Goal: Find specific page/section: Find specific page/section

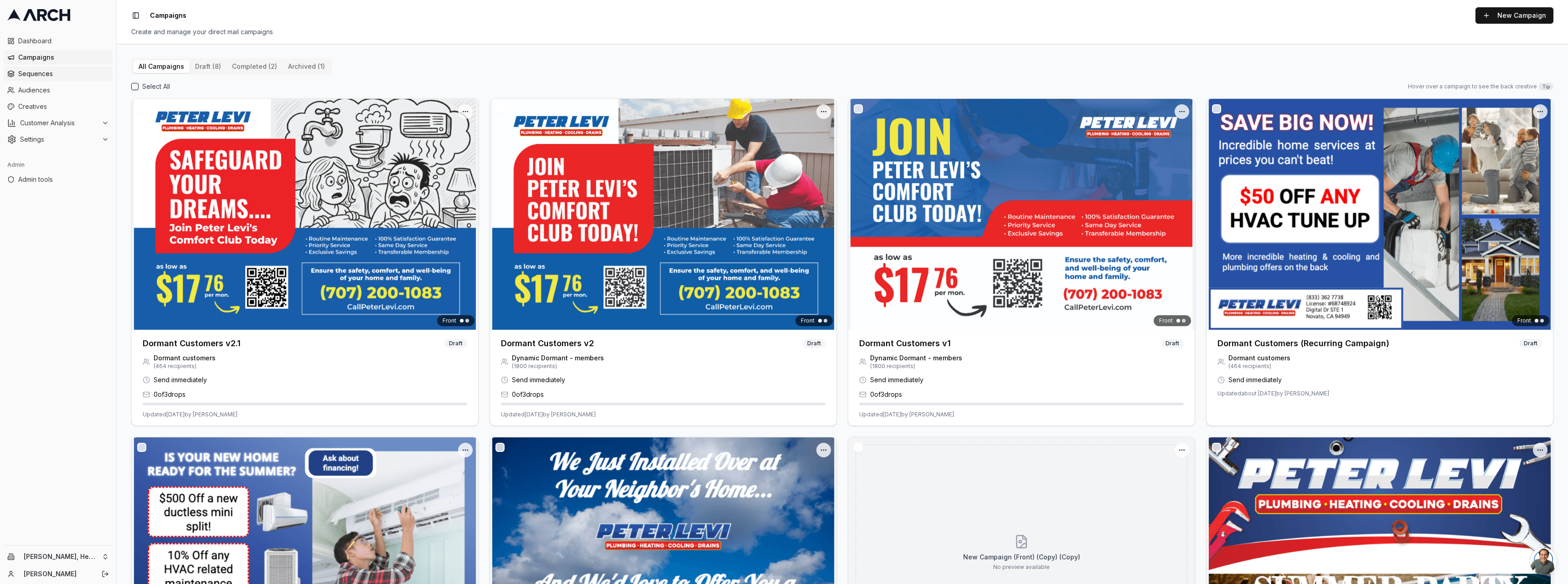
click at [50, 70] on span "Sequences" at bounding box center [63, 74] width 90 height 9
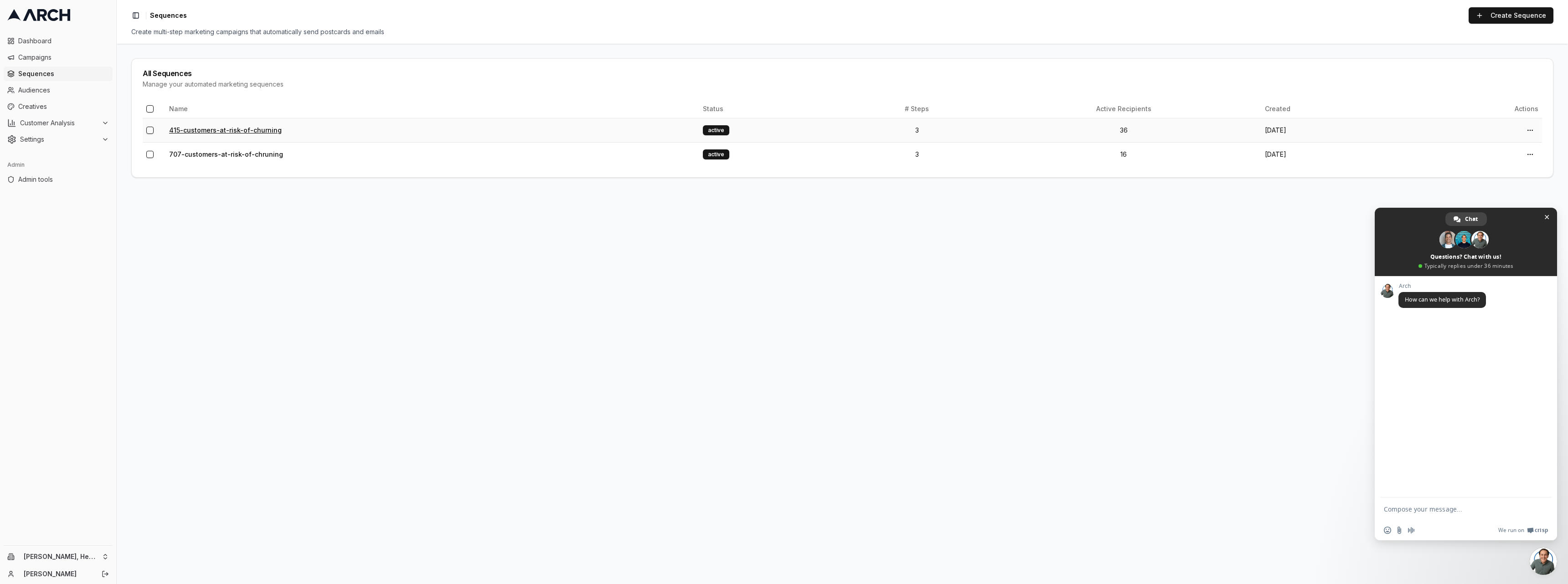
click at [232, 131] on link "415-customers-at-risk-of-churning" at bounding box center [225, 130] width 113 height 8
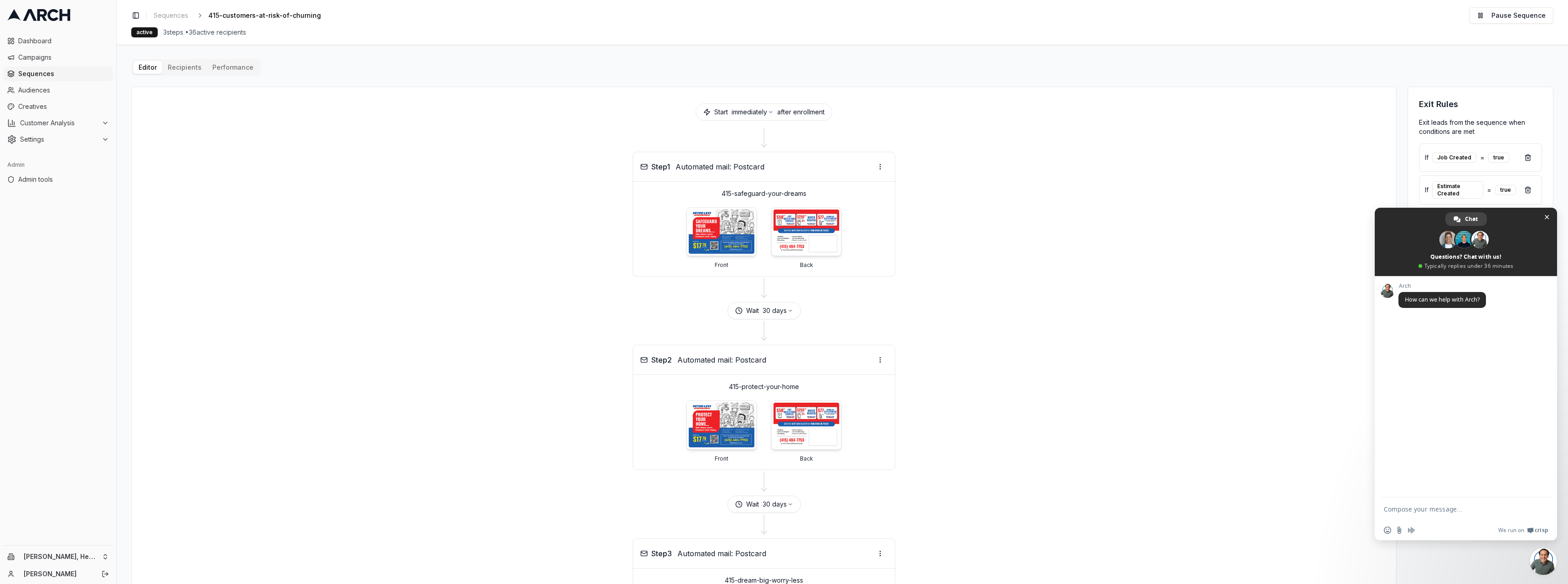
click at [197, 63] on div "Editor Recipients Performance Start immediately after enrollment Step 1 Automat…" at bounding box center [842, 396] width 1422 height 674
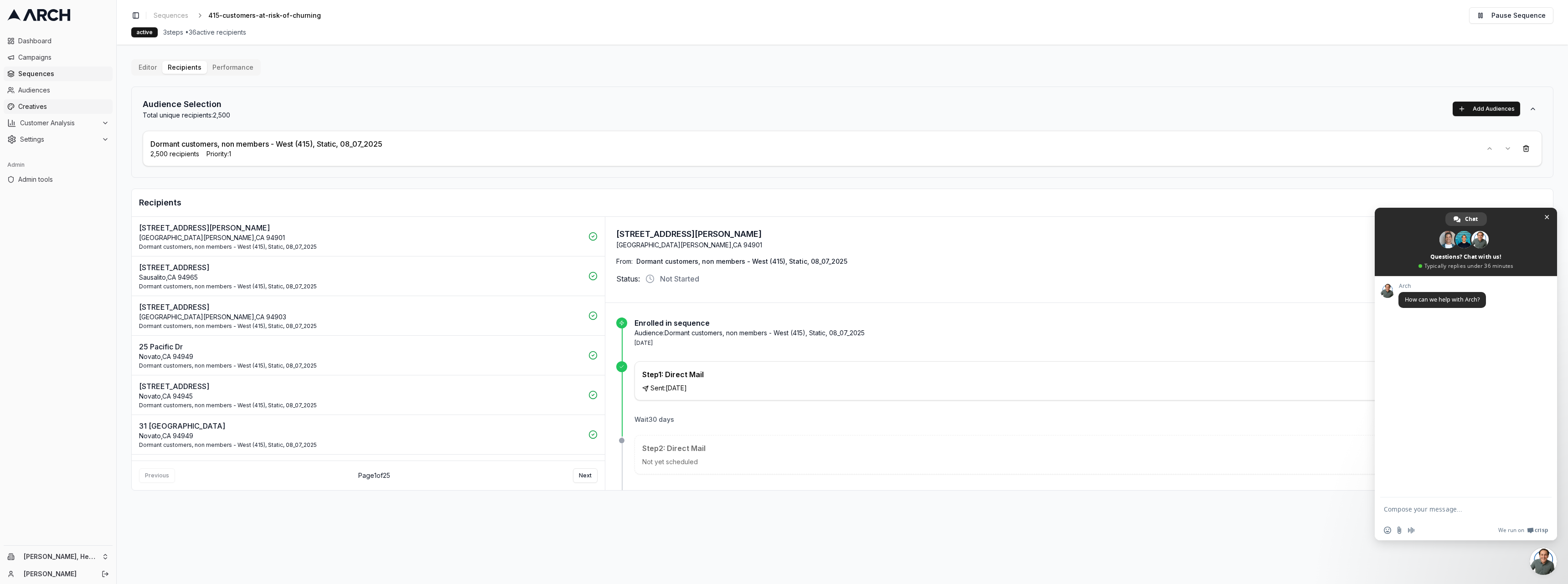
click at [76, 106] on span "Creatives" at bounding box center [63, 107] width 90 height 9
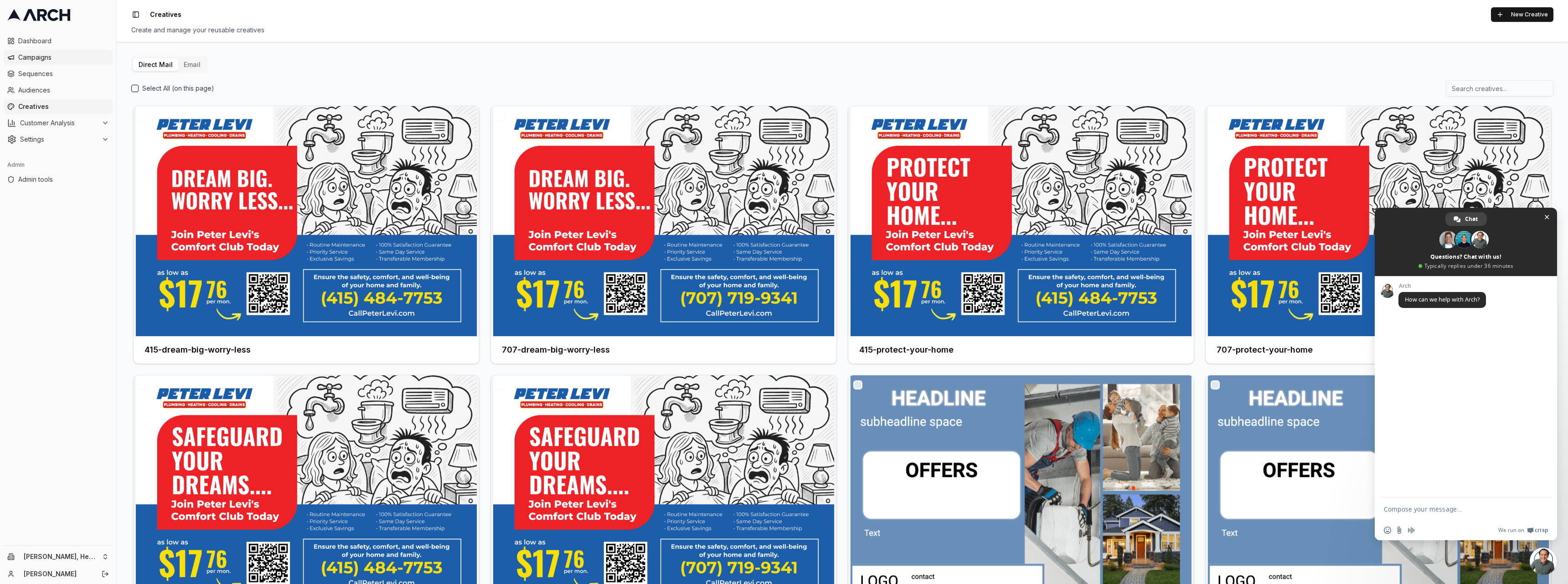
click at [79, 52] on link "Campaigns" at bounding box center [58, 57] width 109 height 15
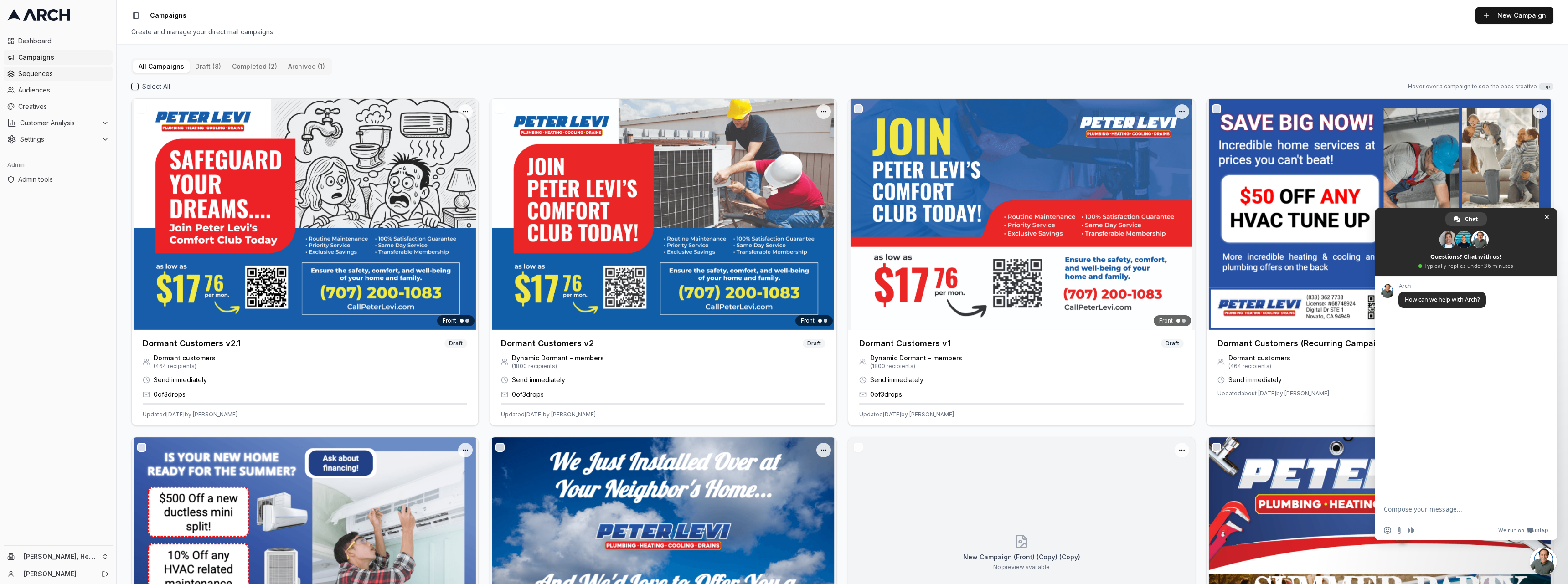
click at [56, 77] on span "Sequences" at bounding box center [63, 74] width 90 height 9
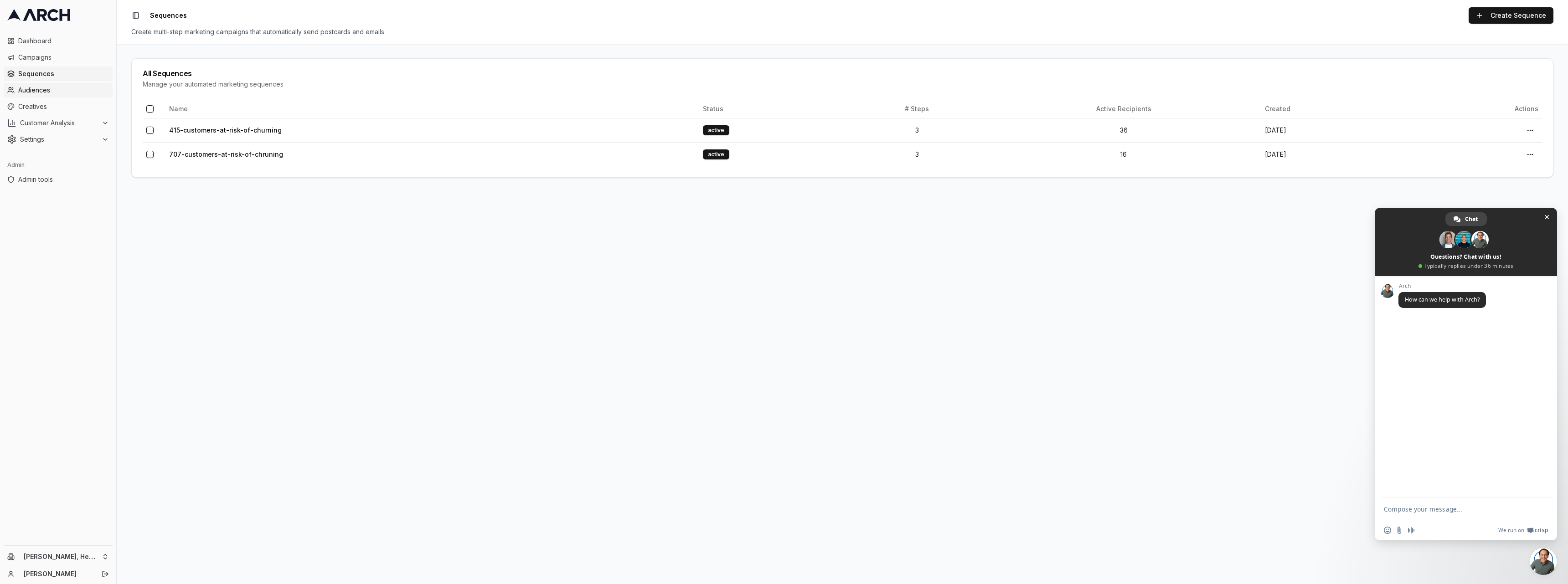
click at [57, 89] on span "Audiences" at bounding box center [63, 90] width 90 height 9
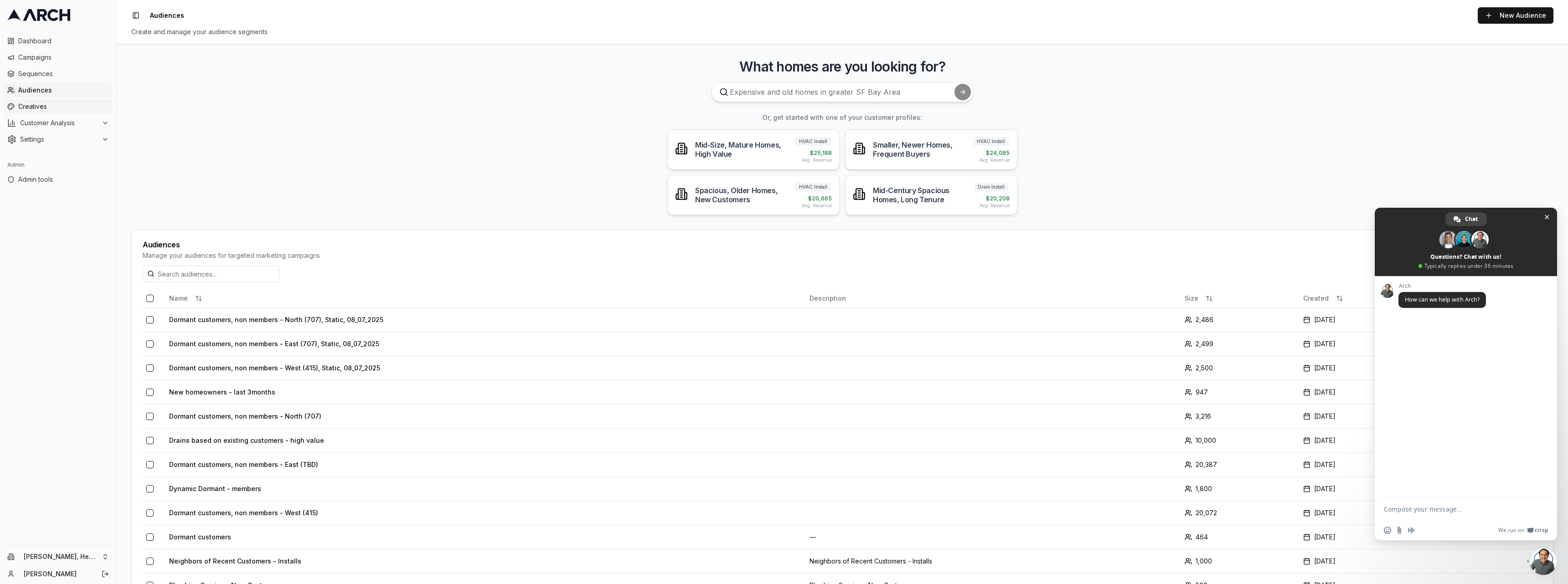
click at [57, 106] on span "Creatives" at bounding box center [63, 107] width 90 height 9
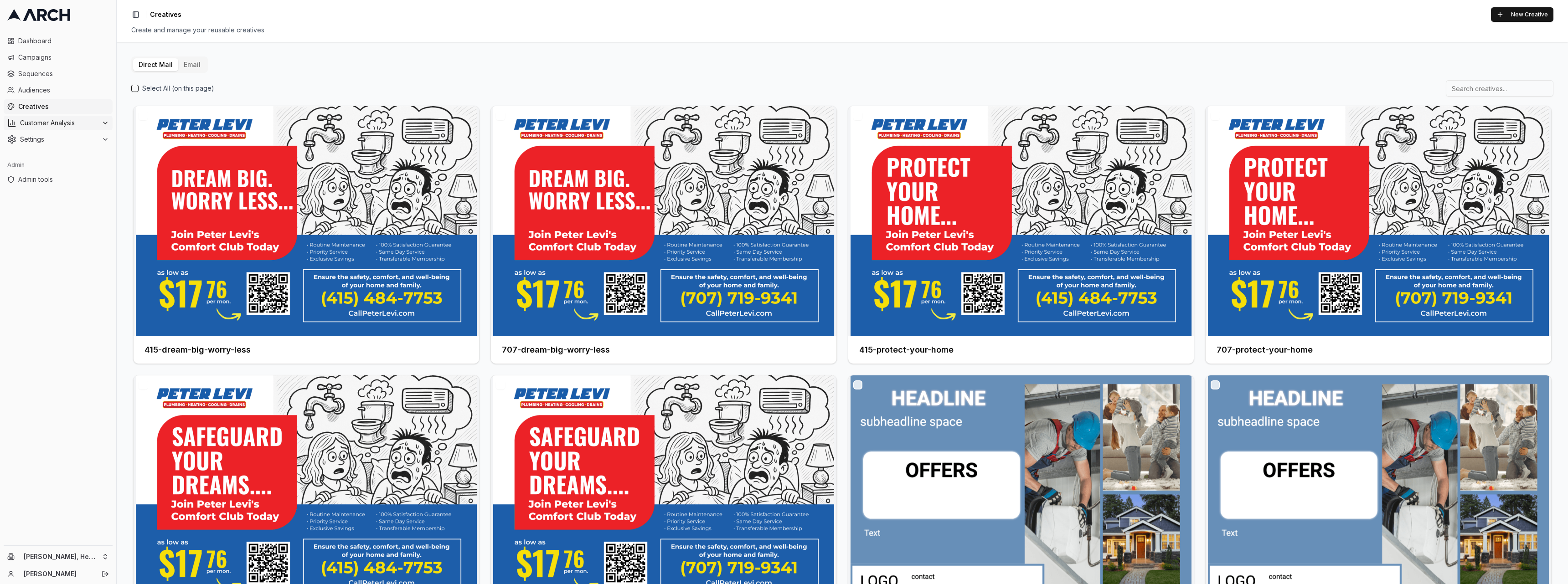
click at [53, 123] on span "Customer Analysis" at bounding box center [59, 123] width 78 height 9
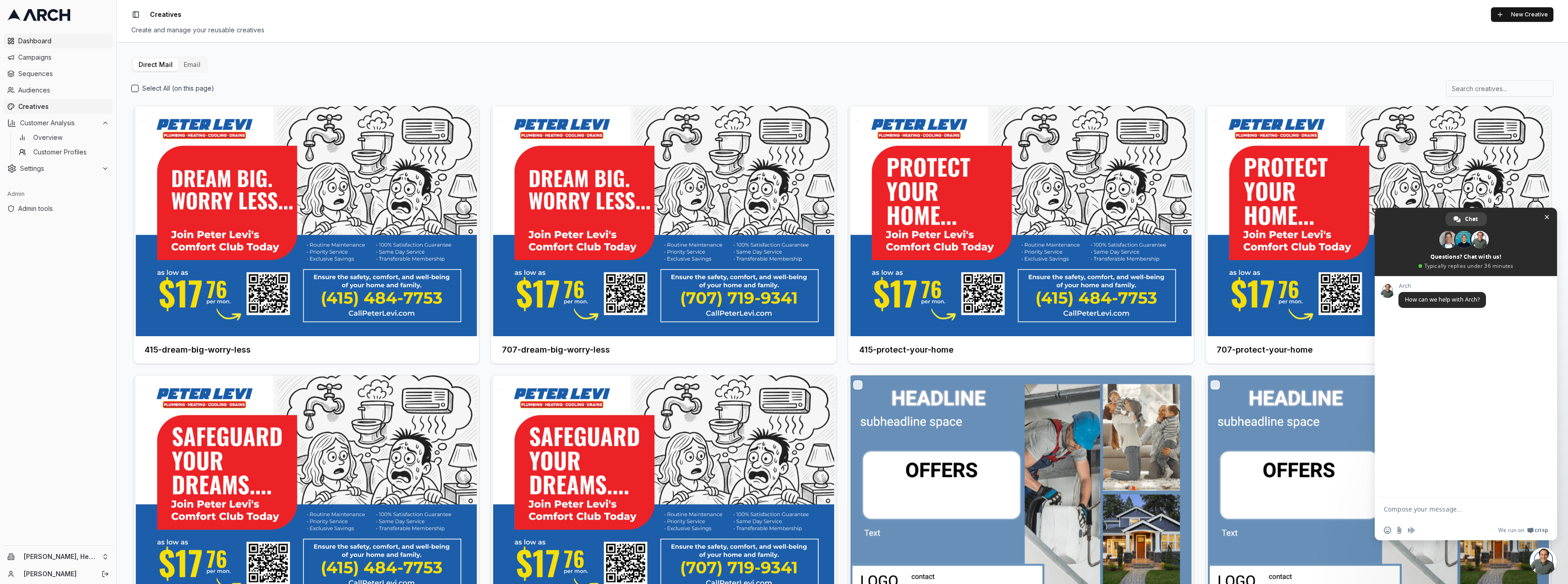
click at [73, 39] on span "Dashboard" at bounding box center [63, 41] width 90 height 9
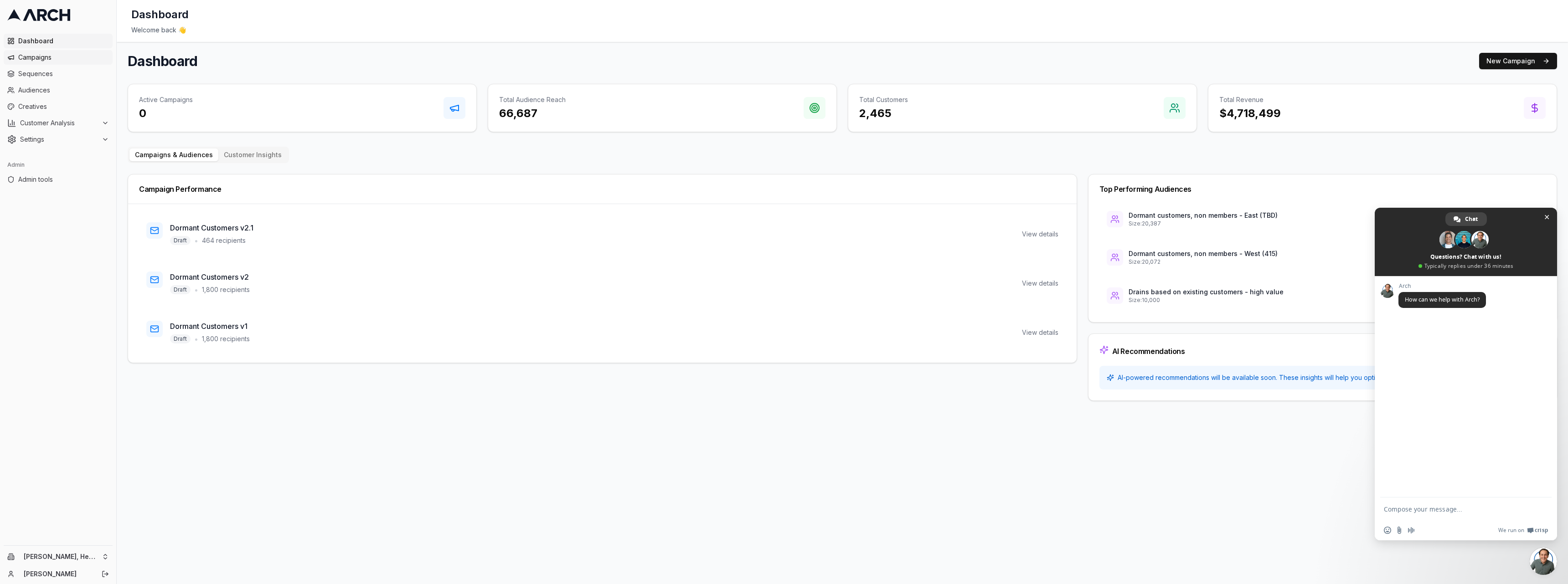
click at [53, 61] on span "Campaigns" at bounding box center [63, 57] width 90 height 9
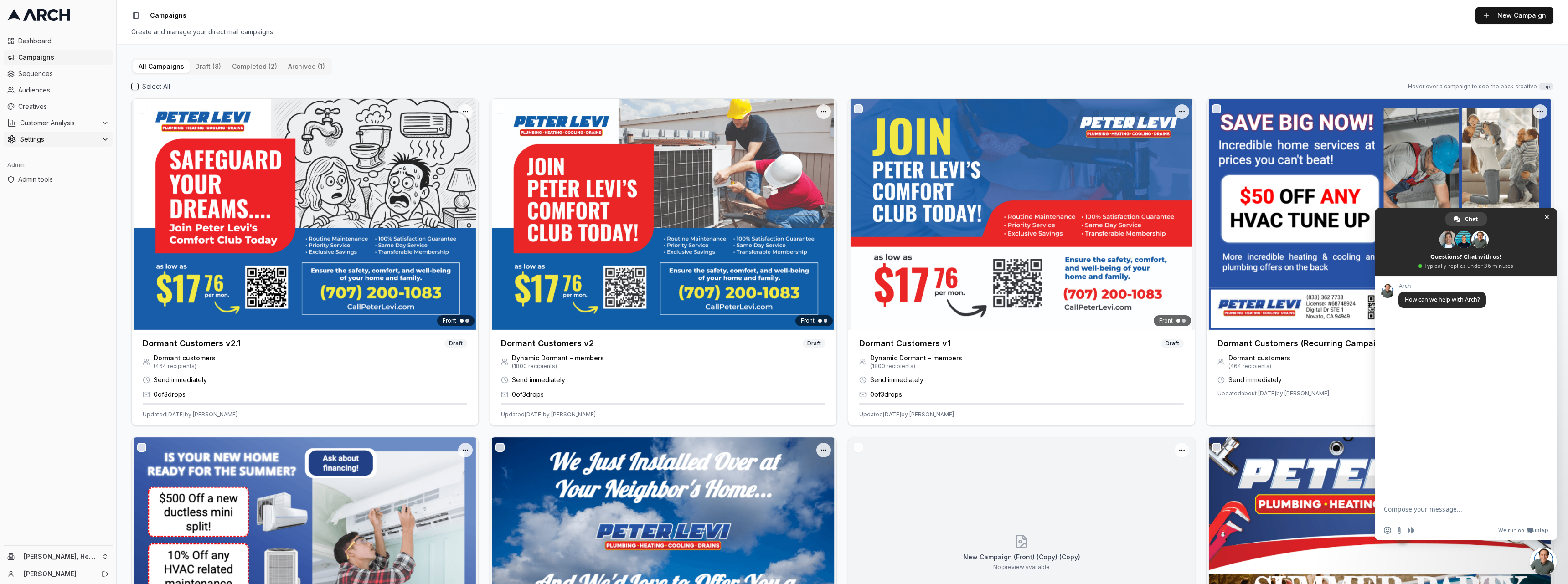
click at [50, 146] on button "Settings" at bounding box center [58, 139] width 109 height 15
click at [59, 156] on span "Company" at bounding box center [48, 154] width 29 height 9
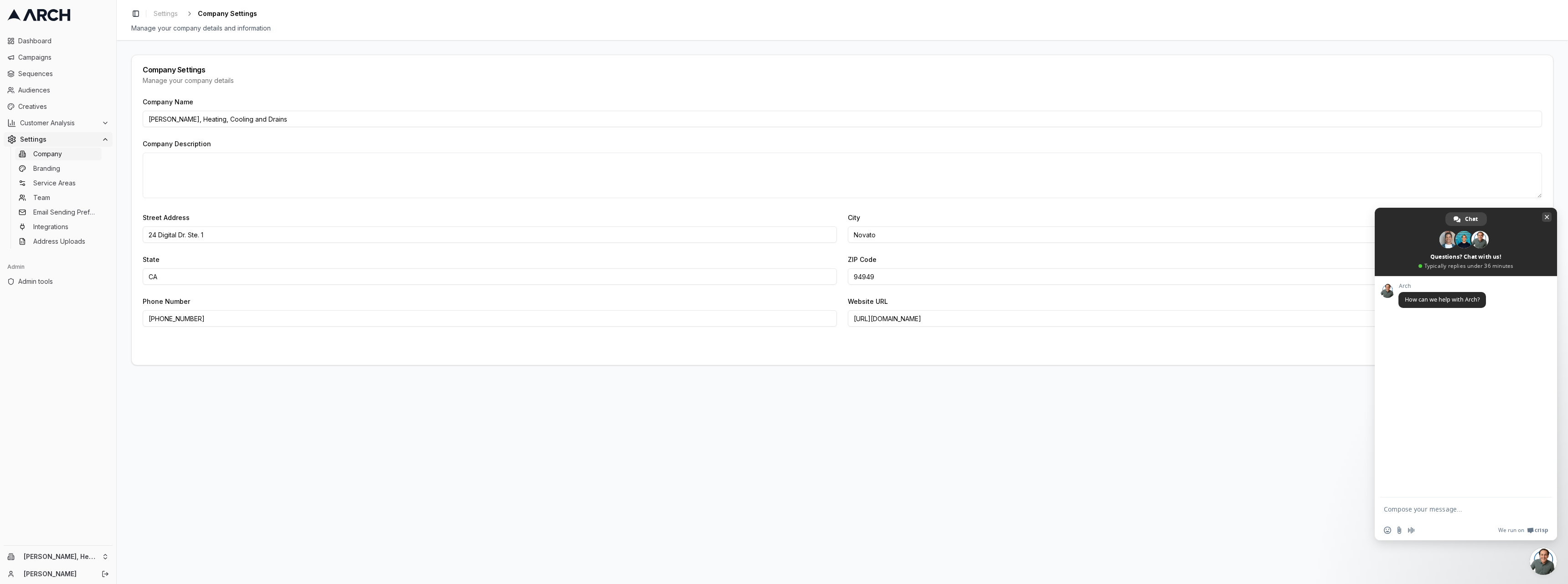
click at [1548, 216] on span "Close chat" at bounding box center [1547, 217] width 5 height 6
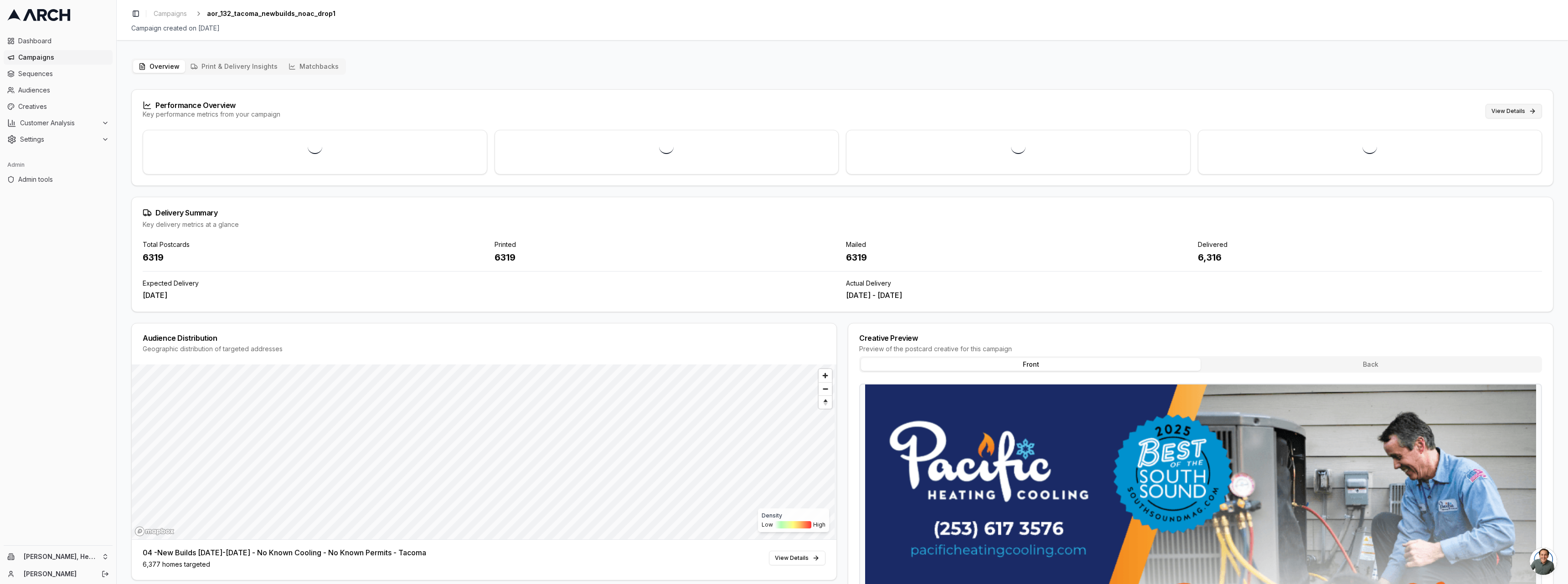
click at [1521, 115] on button "View Details" at bounding box center [1514, 111] width 57 height 15
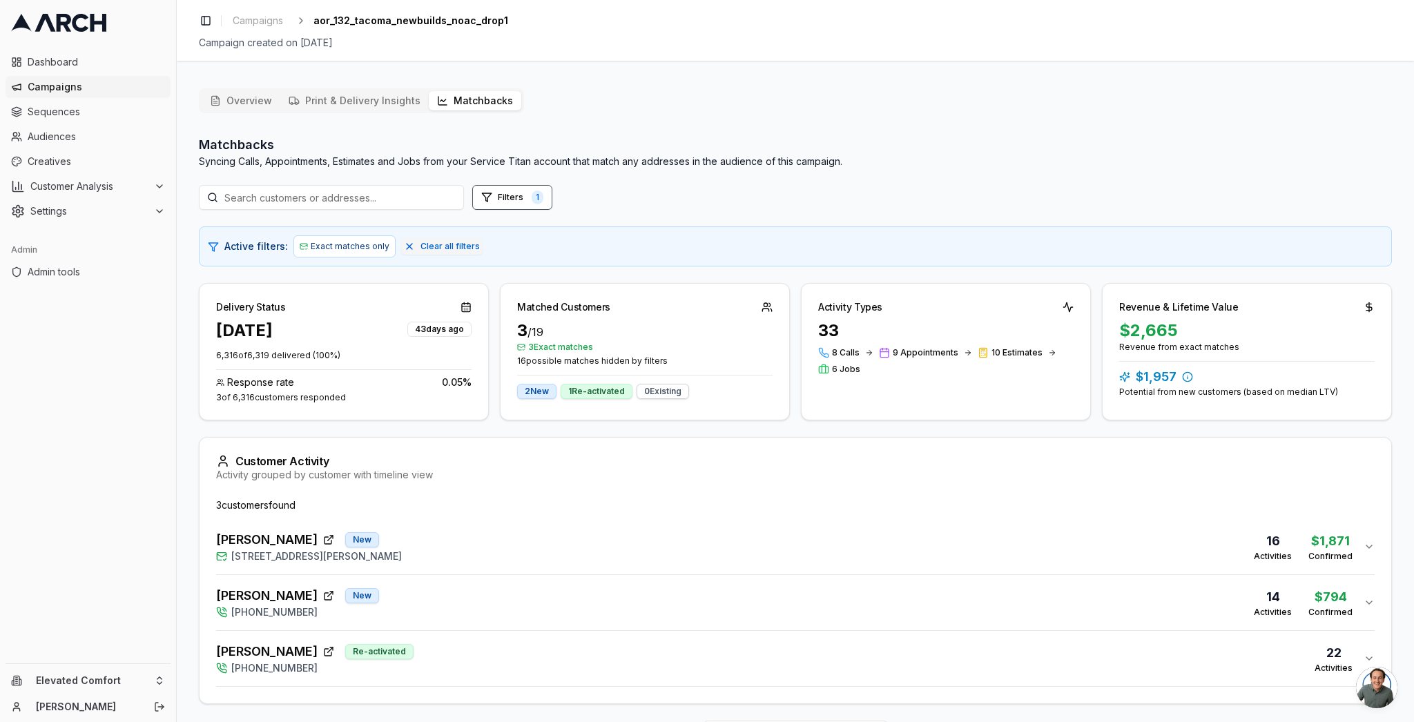
click at [493, 538] on div "[PERSON_NAME] New [STREET_ADDRESS][PERSON_NAME] 16 Activities $1,871 Confirmed" at bounding box center [790, 546] width 1148 height 33
